Goal: Information Seeking & Learning: Find specific page/section

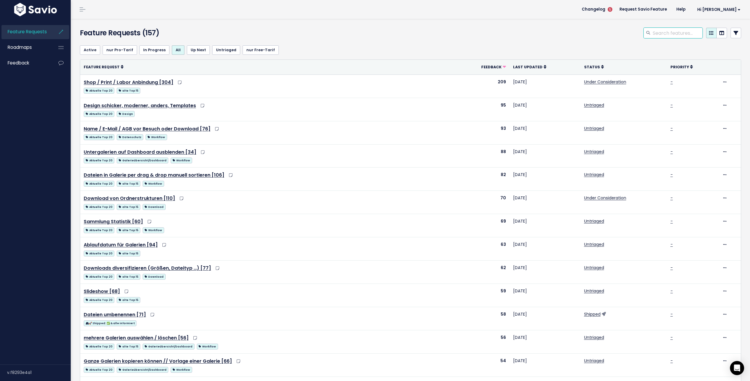
click at [674, 32] on input "search" at bounding box center [677, 33] width 50 height 11
type input "ereignisse csv"
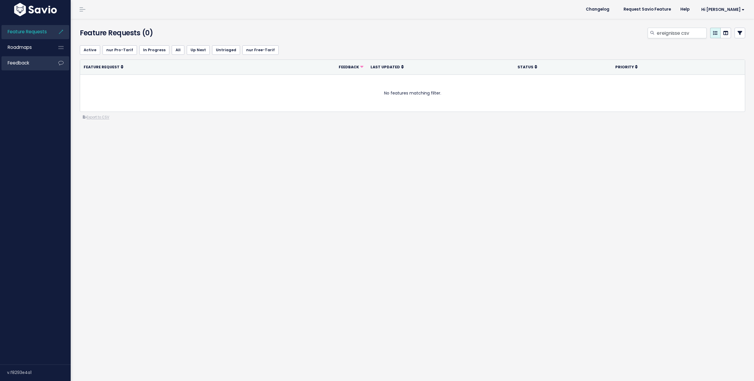
click at [32, 66] on link "Feedback" at bounding box center [24, 63] width 47 height 14
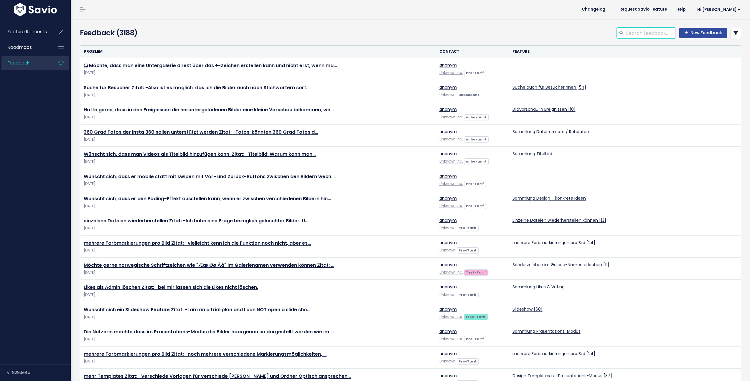
click at [653, 32] on input "search" at bounding box center [650, 33] width 50 height 11
type input "ereignisse csv"
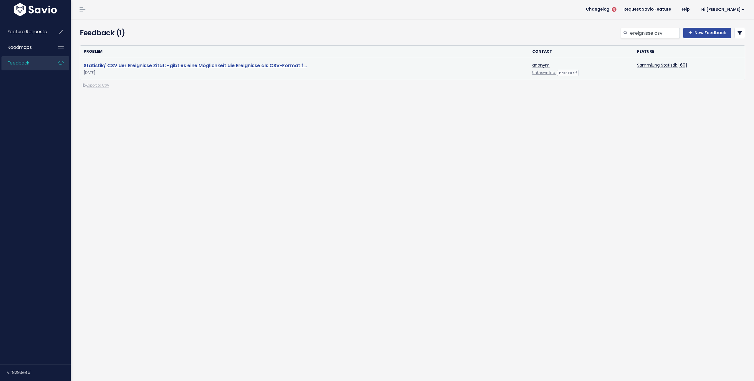
click at [190, 64] on link "Statistik/ CSV der Ereignisse Zitat: -gibt es eine Möglichkeit die Ereignisse a…" at bounding box center [195, 65] width 223 height 7
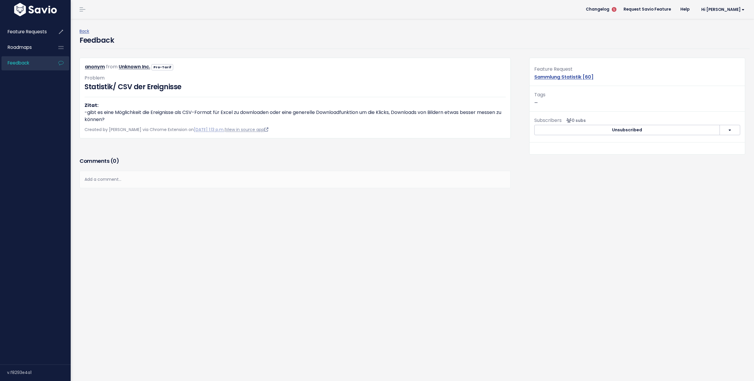
click at [244, 130] on link "View in source app" at bounding box center [247, 130] width 43 height 6
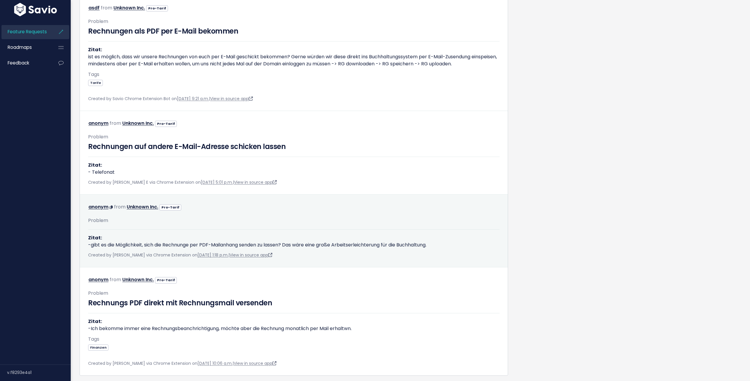
scroll to position [1049, 0]
